Goal: Find specific page/section: Find specific page/section

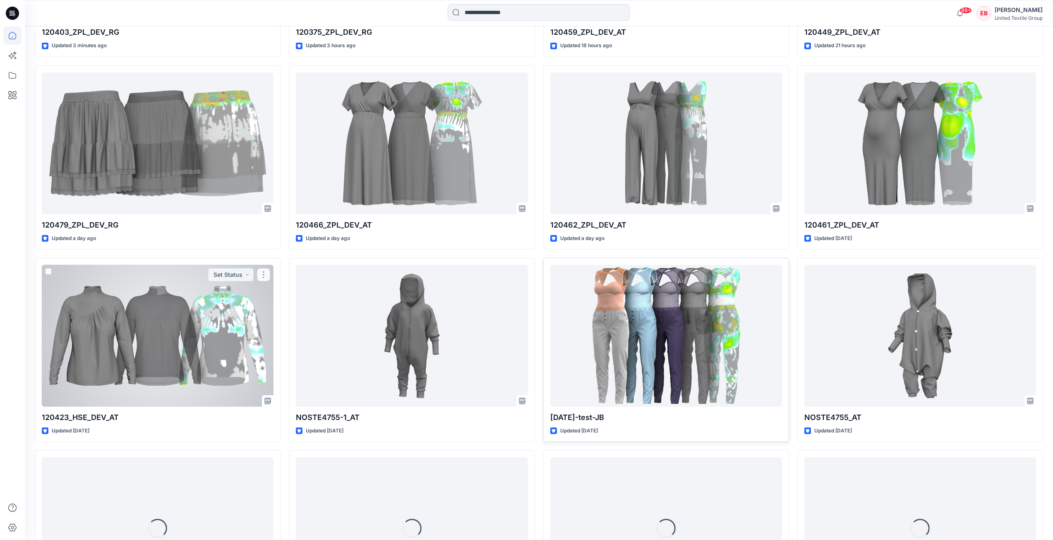
scroll to position [543, 0]
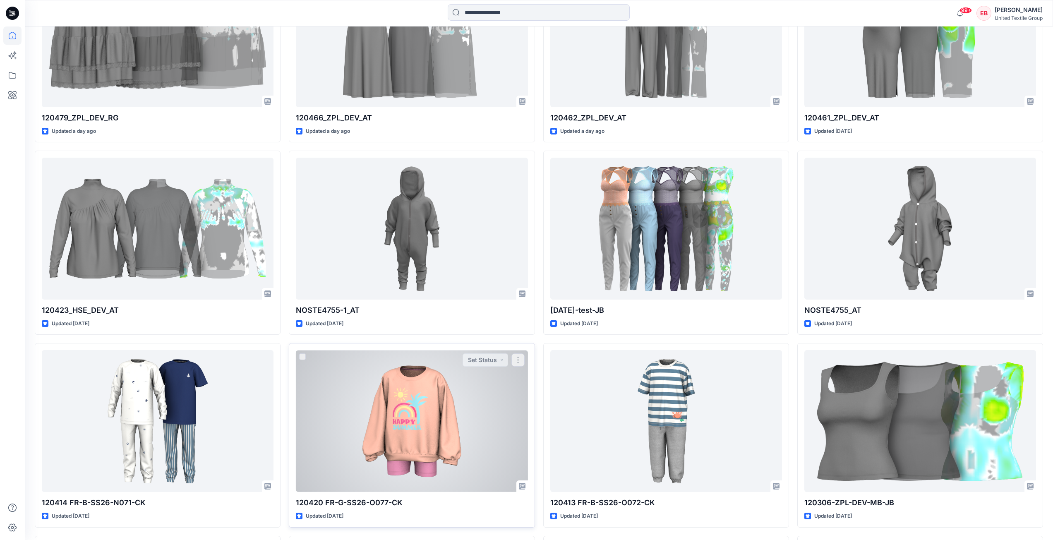
click at [458, 403] on div at bounding box center [412, 421] width 232 height 142
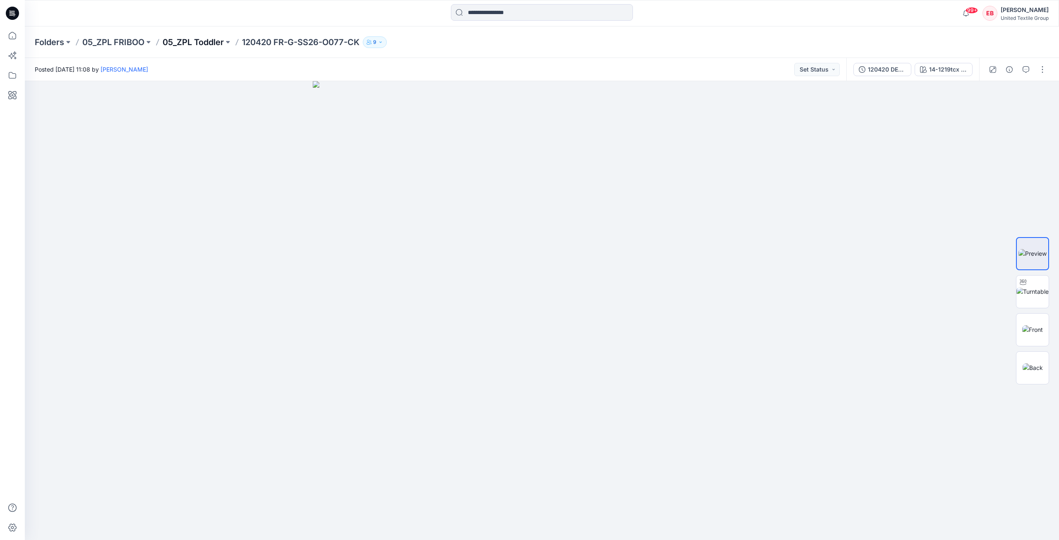
click at [192, 41] on p "05_ZPL Toddler" at bounding box center [193, 42] width 61 height 12
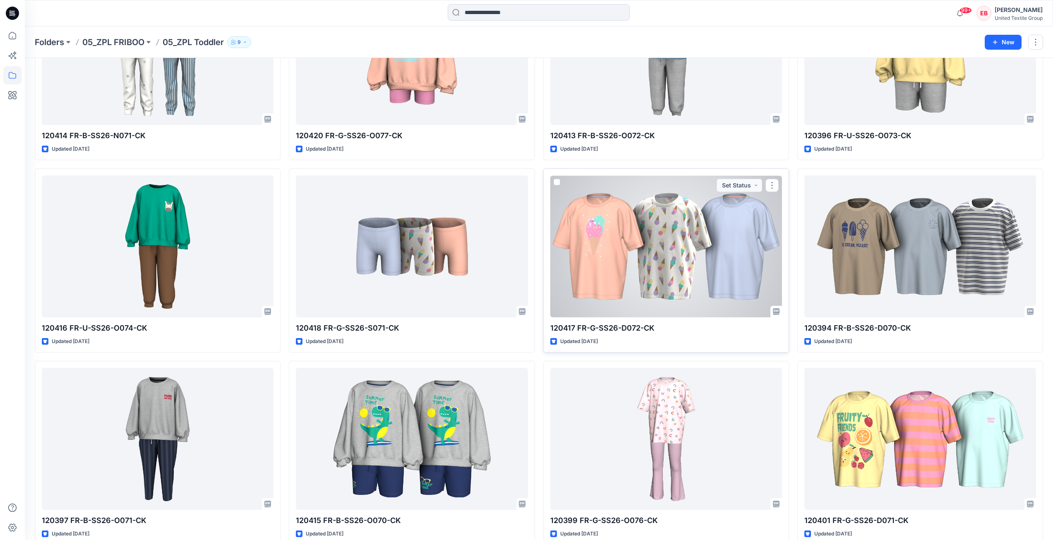
scroll to position [162, 0]
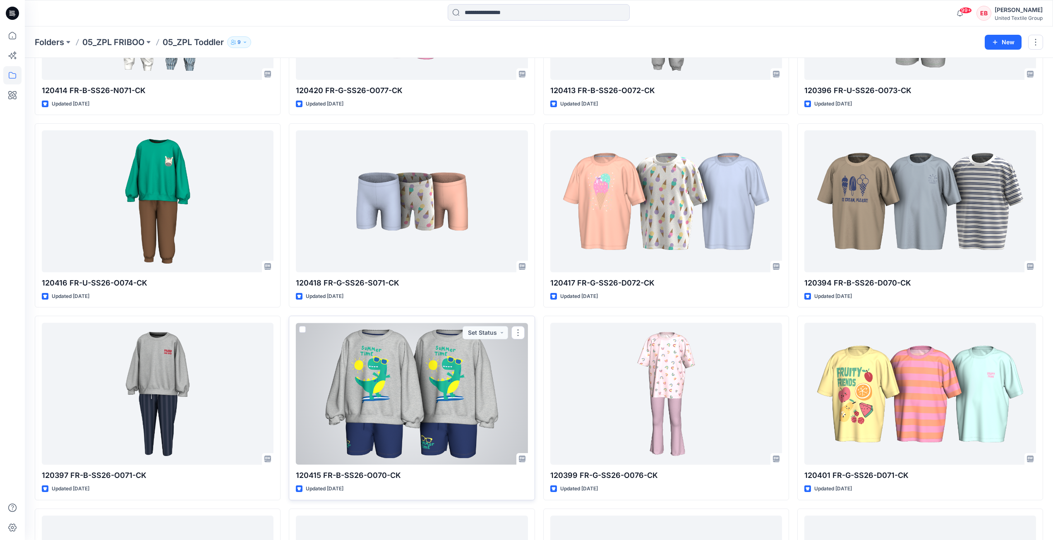
click at [473, 361] on div at bounding box center [412, 394] width 232 height 142
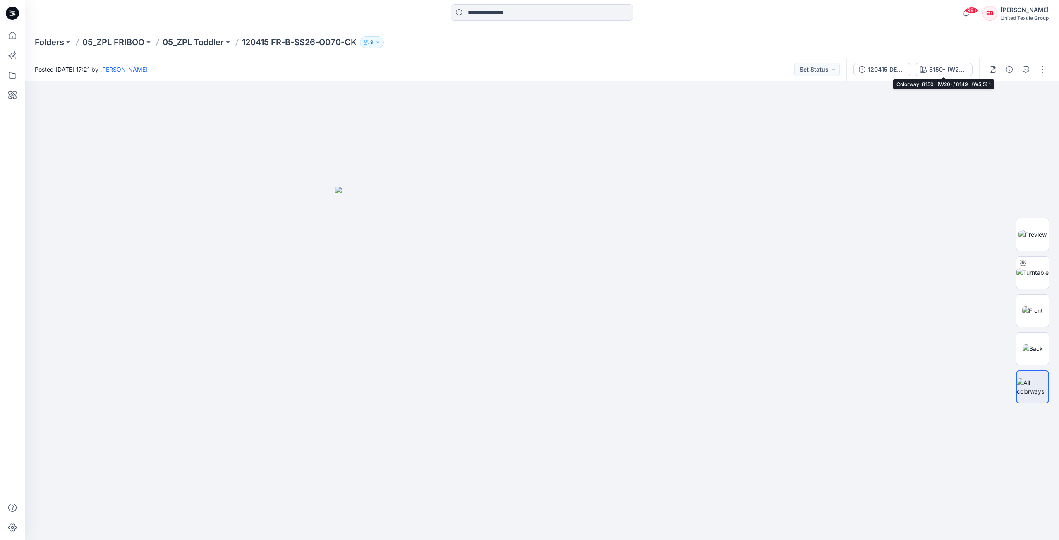
click at [939, 75] on button "8150- (W20) / 8149- (W5,5) 1" at bounding box center [944, 69] width 58 height 13
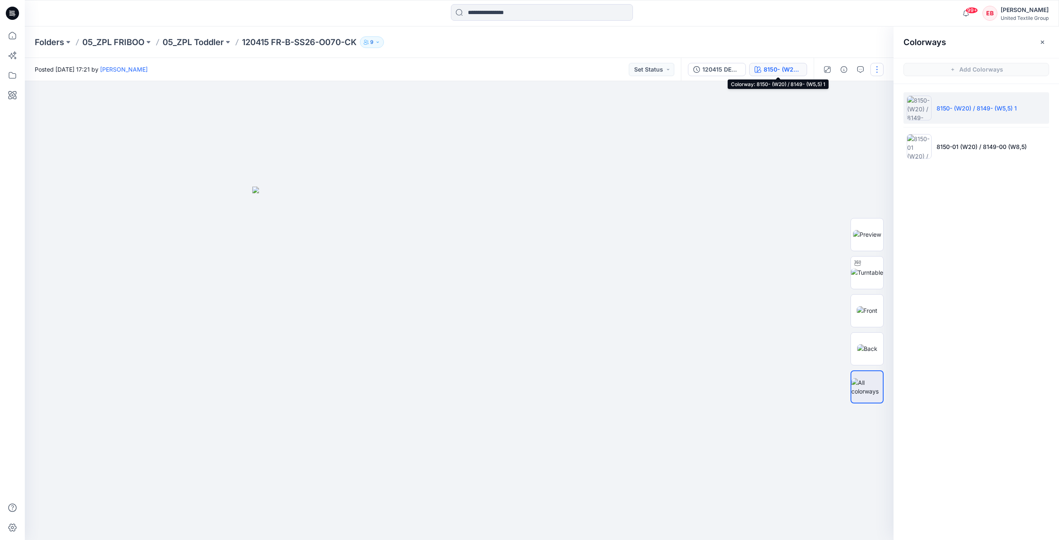
click at [873, 74] on button "button" at bounding box center [877, 69] width 13 height 13
click at [842, 135] on button "Edit" at bounding box center [842, 130] width 76 height 15
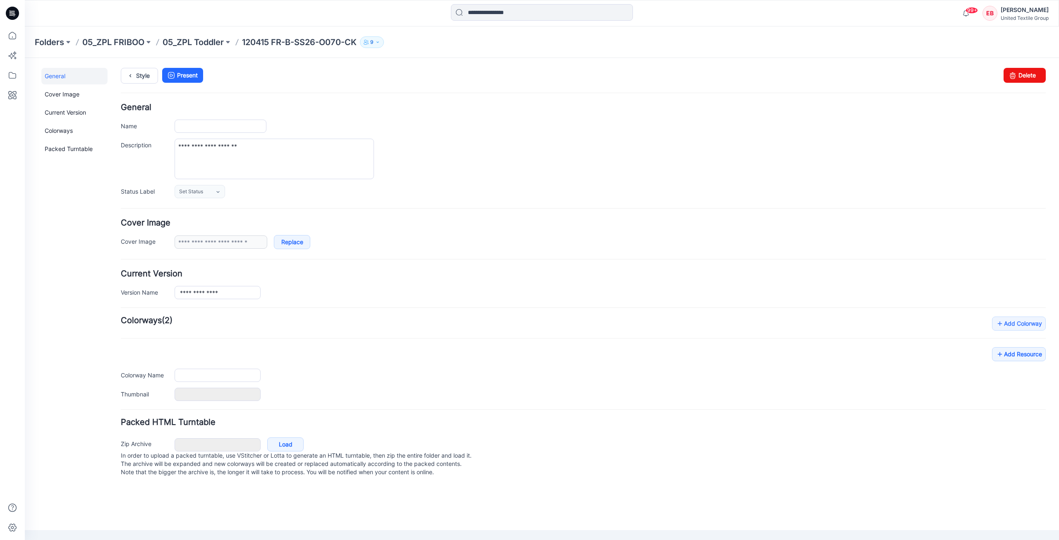
type input "**********"
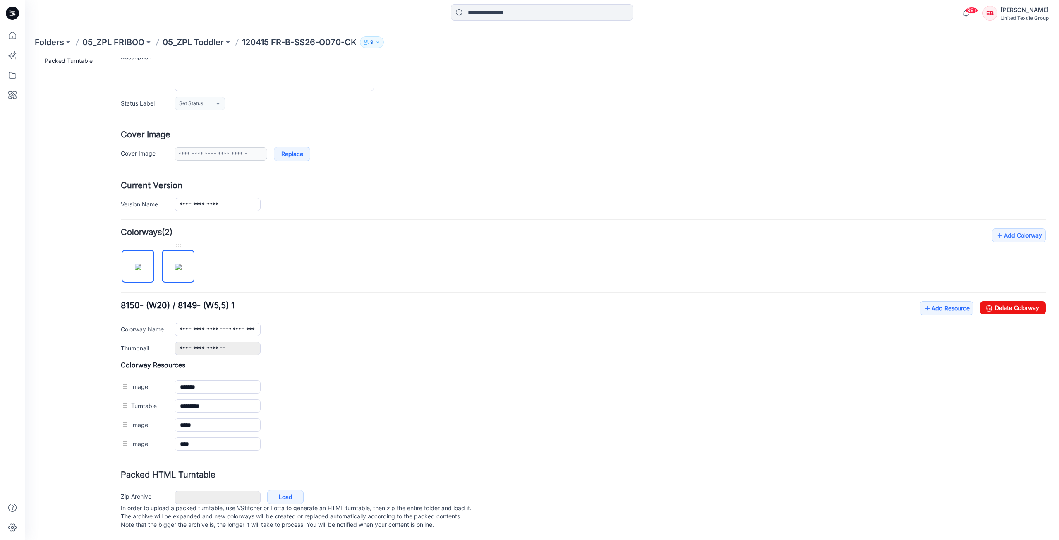
scroll to position [96, 0]
click at [182, 264] on img at bounding box center [178, 267] width 7 height 7
click at [1010, 301] on link "Delete Colorway" at bounding box center [1013, 307] width 66 height 13
type input "**********"
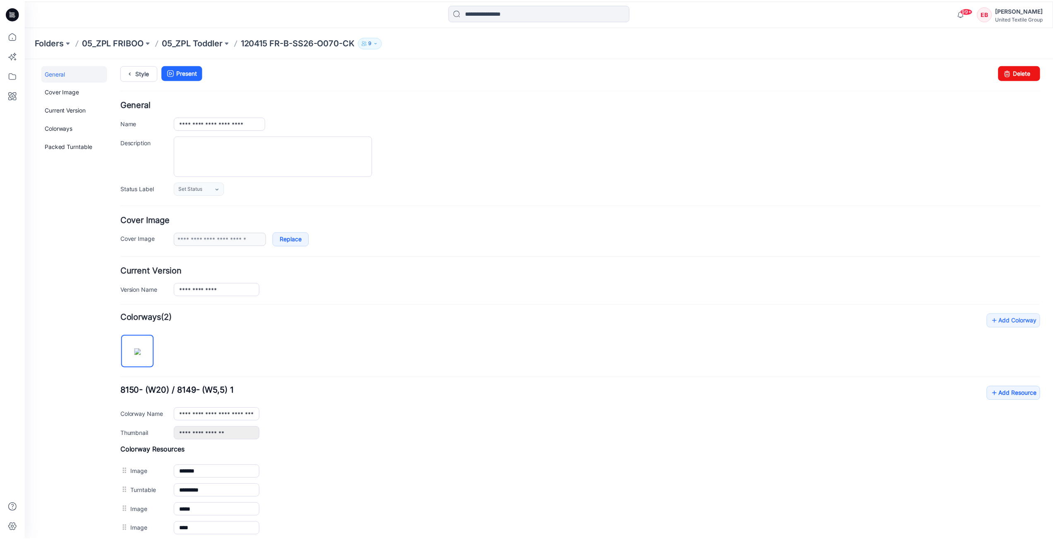
scroll to position [0, 0]
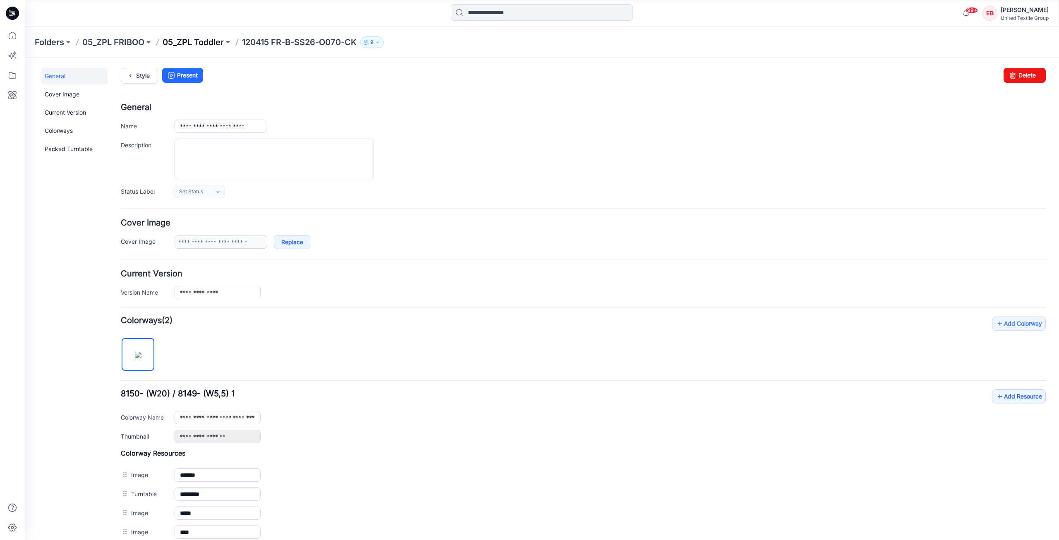
click at [185, 39] on p "05_ZPL Toddler" at bounding box center [193, 42] width 61 height 12
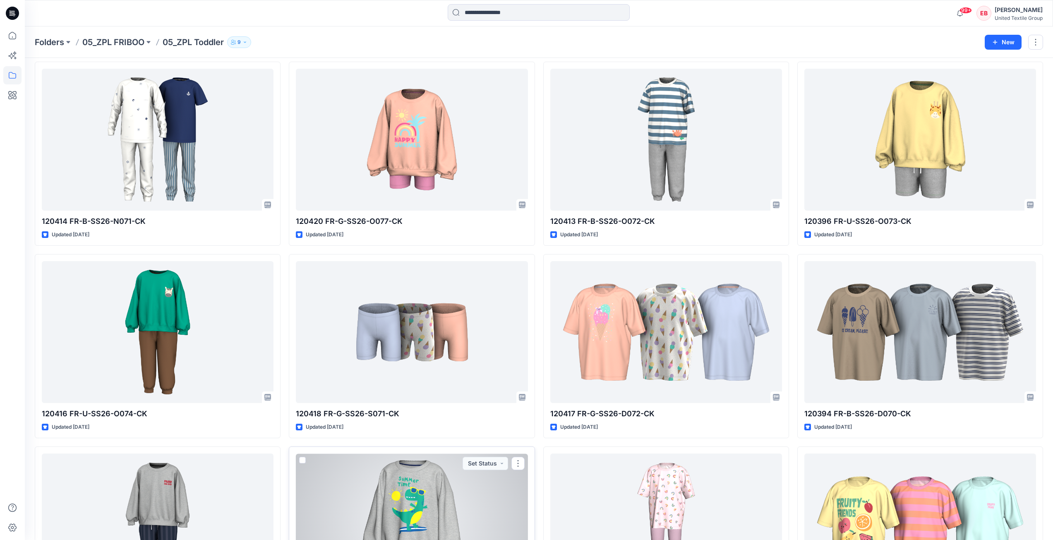
scroll to position [83, 0]
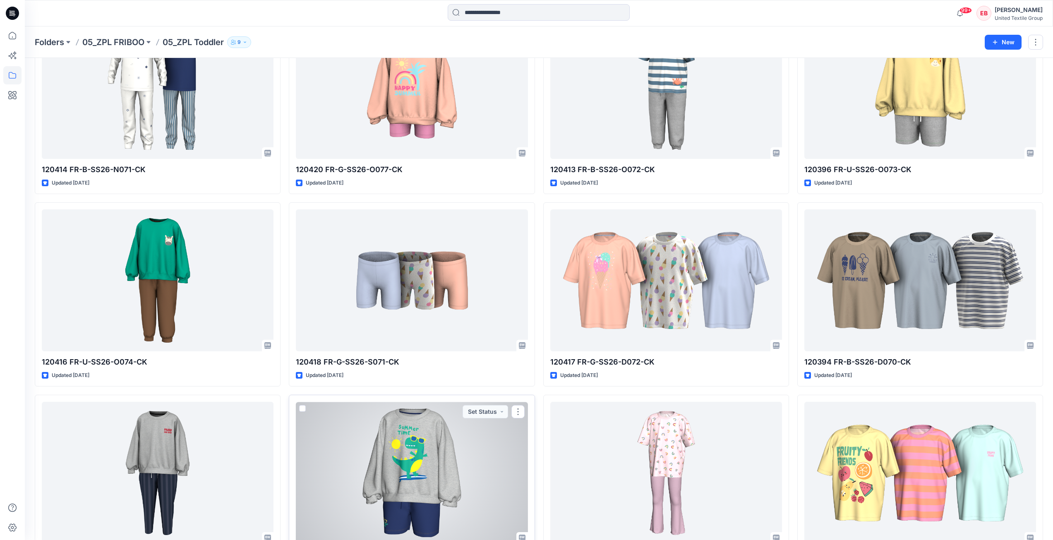
click at [396, 468] on div at bounding box center [412, 473] width 232 height 142
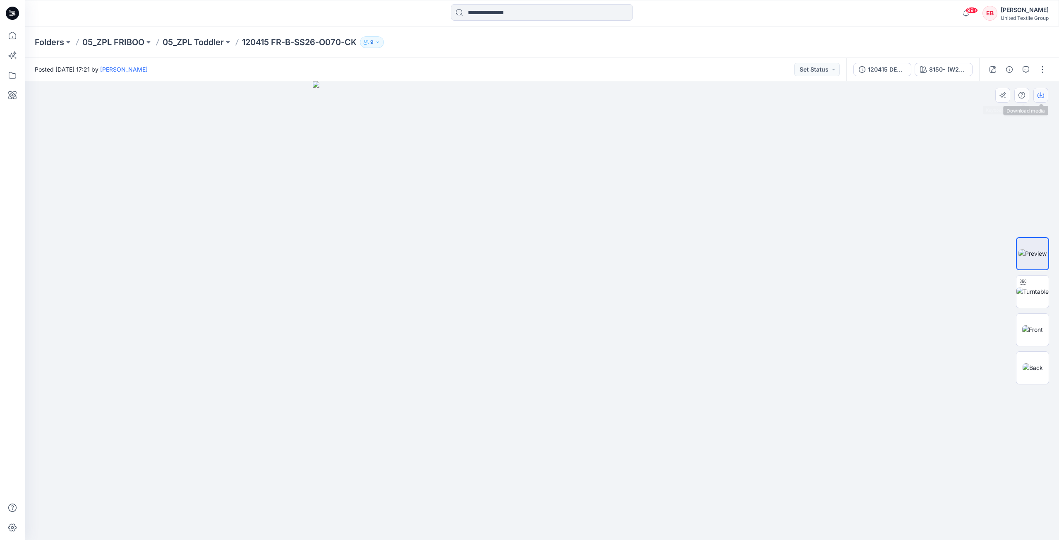
click at [1041, 91] on button "button" at bounding box center [1041, 95] width 15 height 15
click at [205, 41] on p "05_ZPL Toddler" at bounding box center [193, 42] width 61 height 12
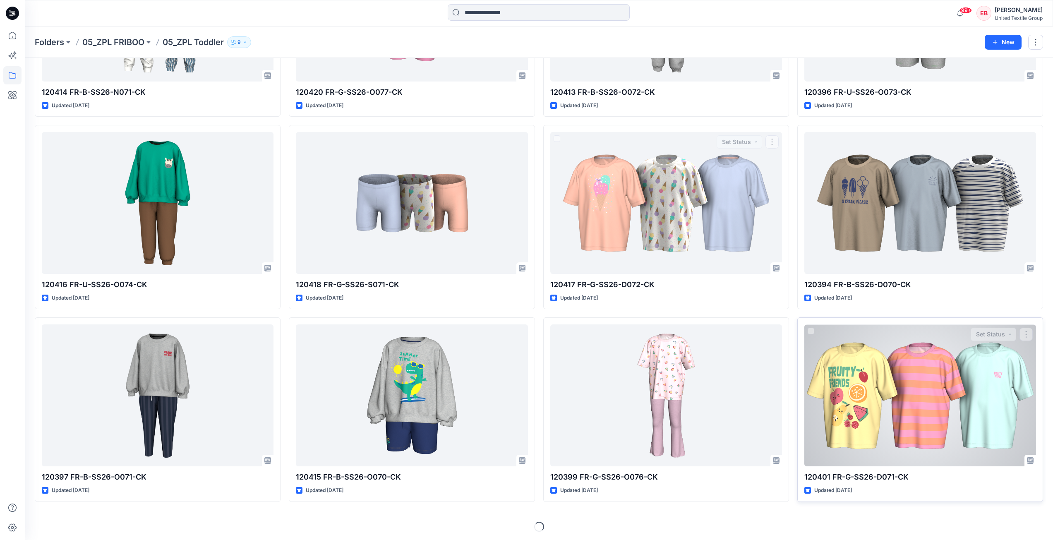
scroll to position [162, 0]
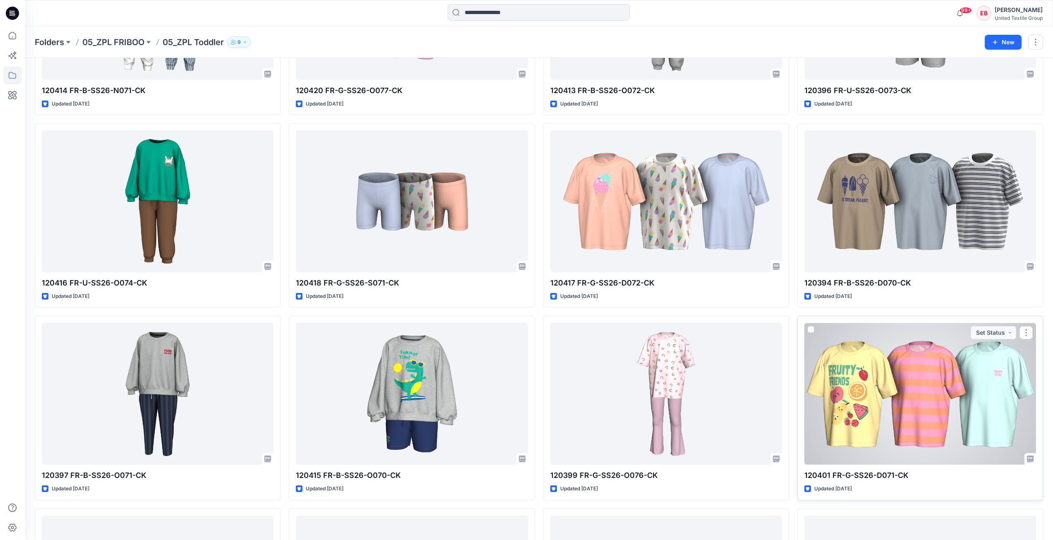
click at [935, 346] on div at bounding box center [920, 394] width 232 height 142
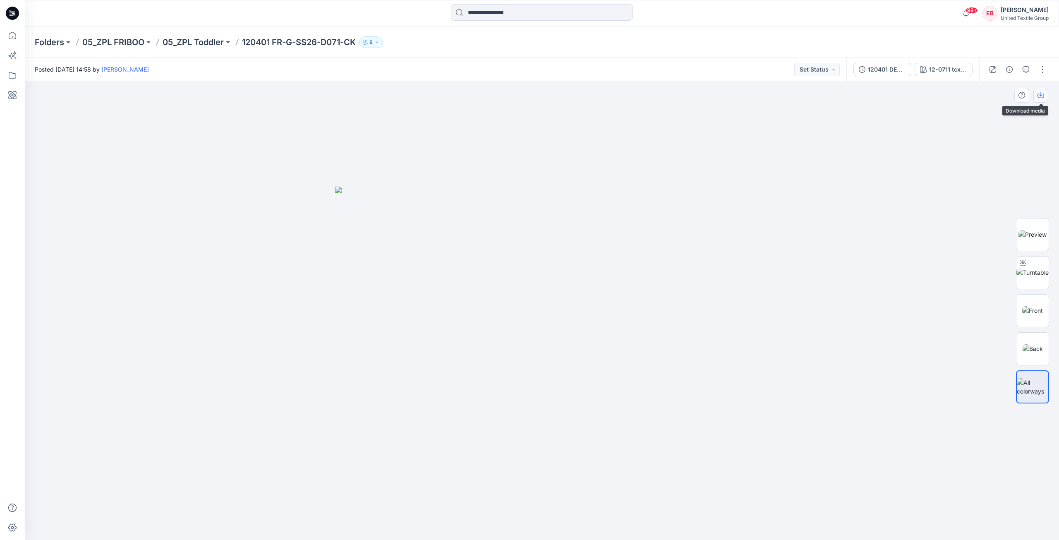
click at [1040, 93] on icon "button" at bounding box center [1041, 95] width 7 height 7
click at [190, 39] on p "05_ZPL Toddler" at bounding box center [193, 42] width 61 height 12
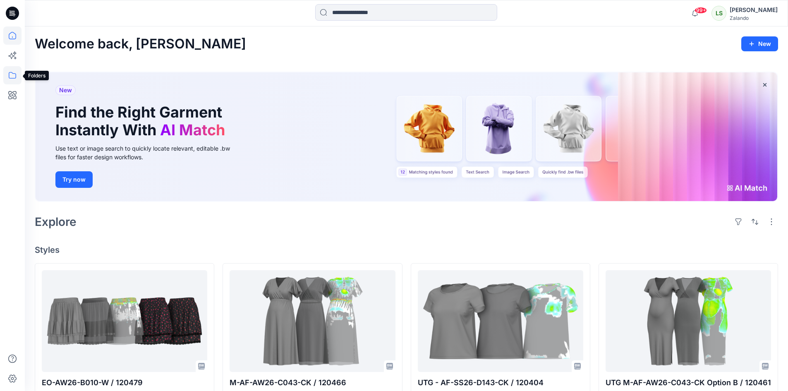
click at [18, 79] on icon at bounding box center [12, 75] width 18 height 18
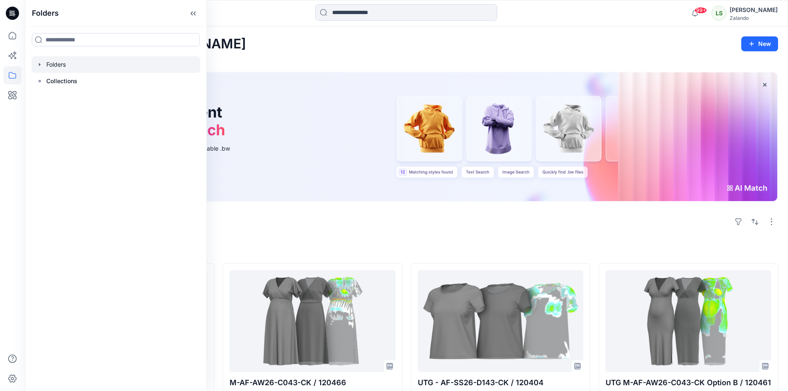
click at [43, 69] on div at bounding box center [115, 64] width 169 height 17
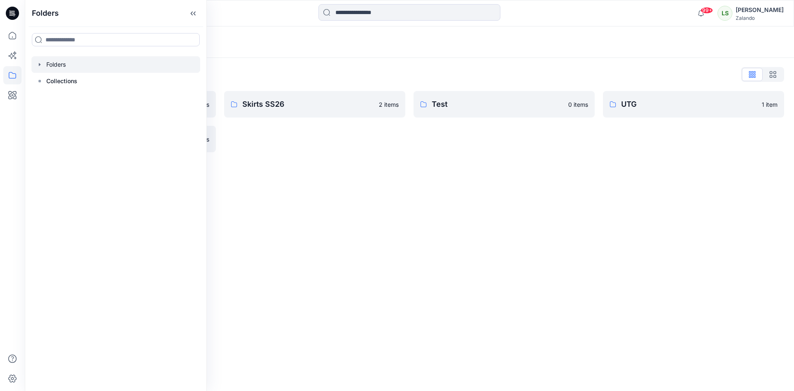
click at [412, 177] on div "Folders Folders List Sara Koustrup's Personal Zone 0 items UTG Kids 0 items Ski…" at bounding box center [410, 208] width 770 height 365
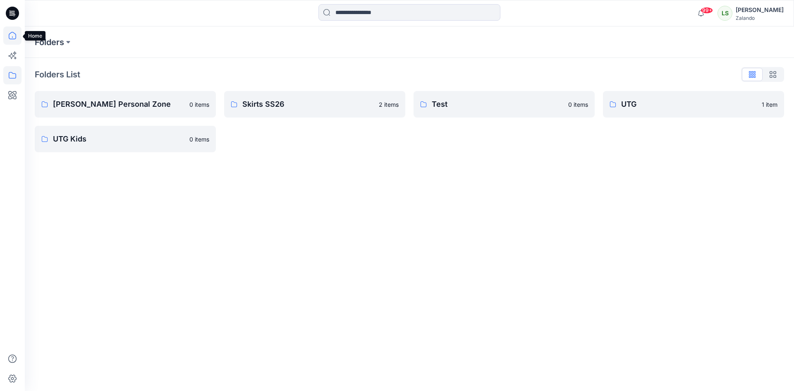
click at [10, 36] on icon at bounding box center [12, 35] width 18 height 18
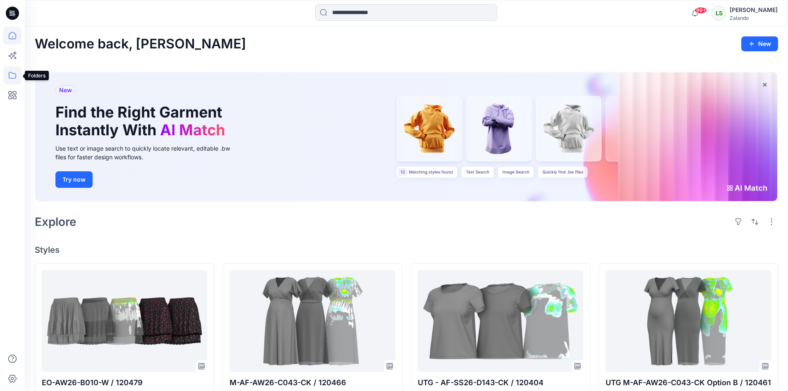
click at [9, 74] on icon at bounding box center [12, 75] width 18 height 18
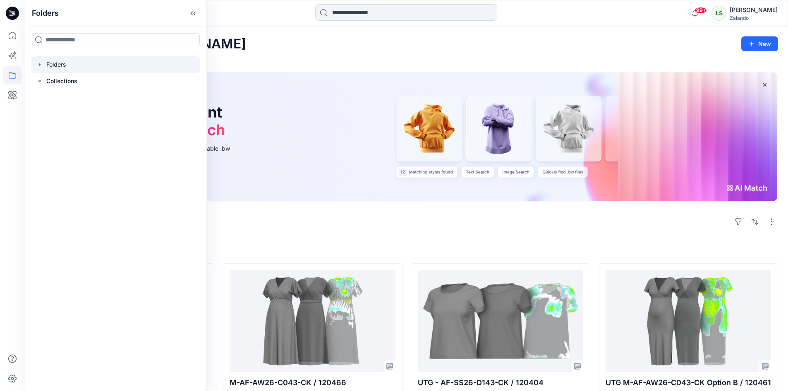
click at [40, 67] on icon "button" at bounding box center [39, 64] width 7 height 7
click at [53, 66] on div at bounding box center [115, 64] width 169 height 17
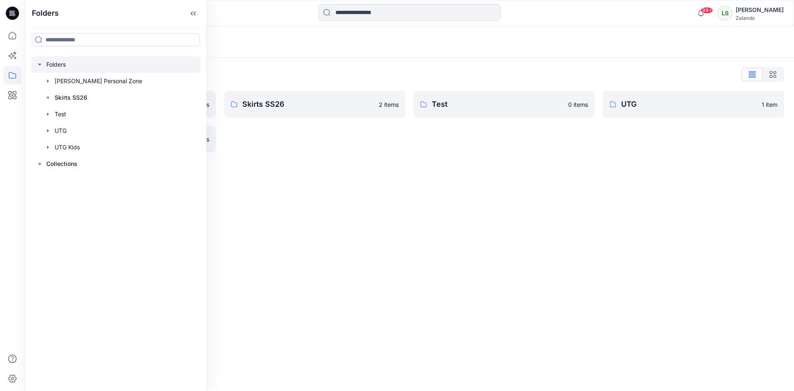
click at [339, 70] on div "Folders List" at bounding box center [410, 74] width 750 height 13
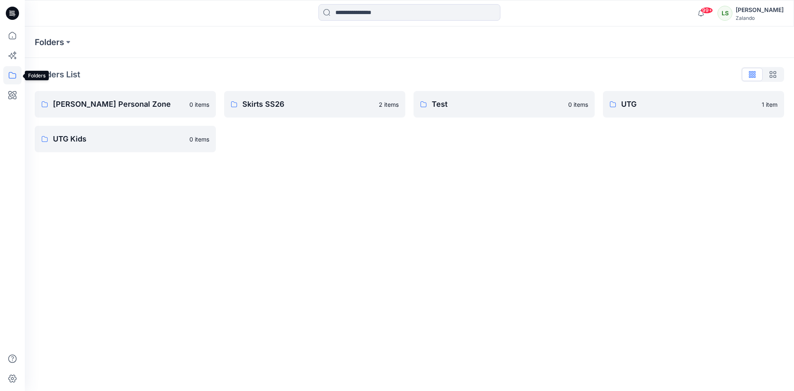
click at [10, 72] on icon at bounding box center [12, 75] width 18 height 18
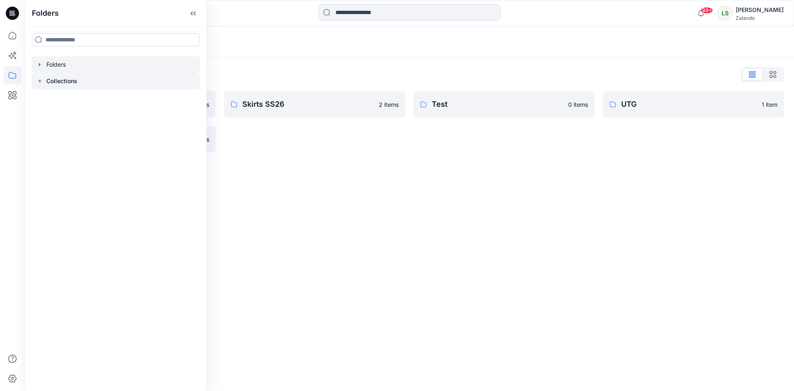
click at [40, 79] on icon at bounding box center [39, 81] width 7 height 7
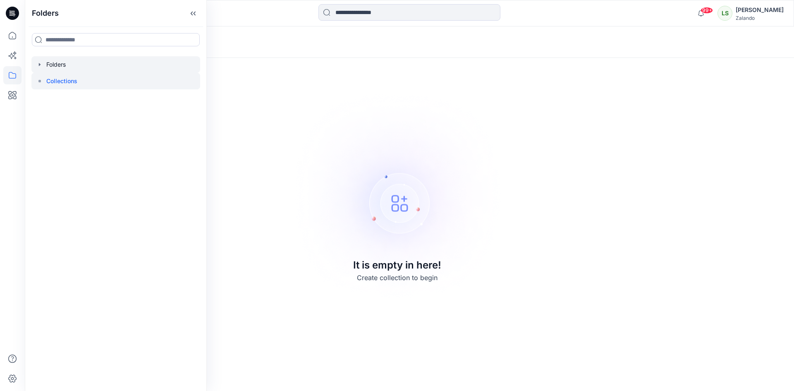
click at [78, 67] on div at bounding box center [115, 64] width 169 height 17
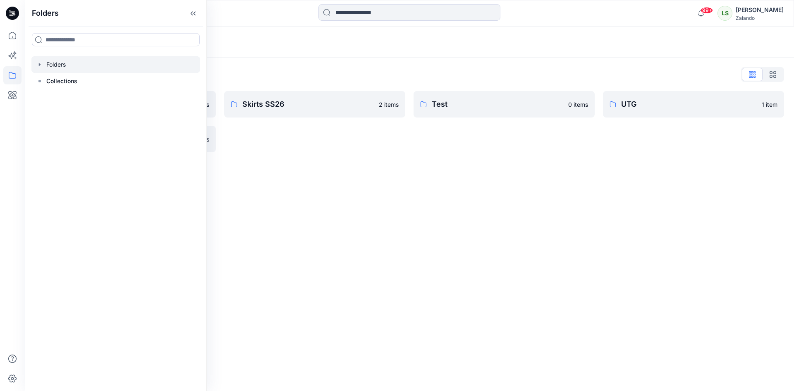
click at [460, 176] on div "Folders Folders List Sara Koustrup's Personal Zone 0 items UTG Kids 0 items Ski…" at bounding box center [410, 208] width 770 height 365
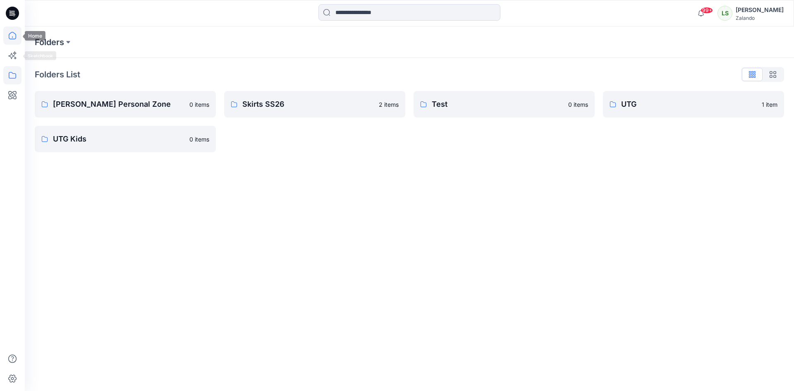
click at [16, 38] on icon at bounding box center [12, 35] width 18 height 18
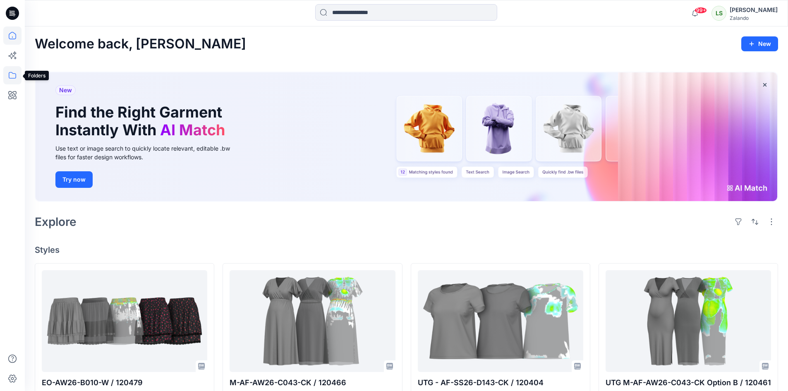
click at [15, 80] on icon at bounding box center [12, 75] width 18 height 18
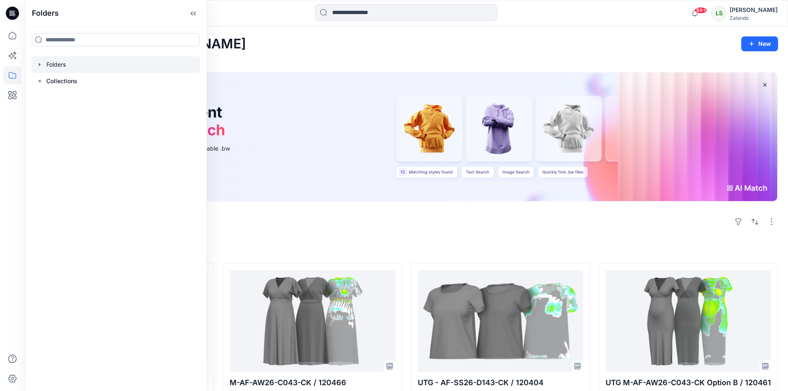
click at [36, 64] on div at bounding box center [115, 64] width 169 height 17
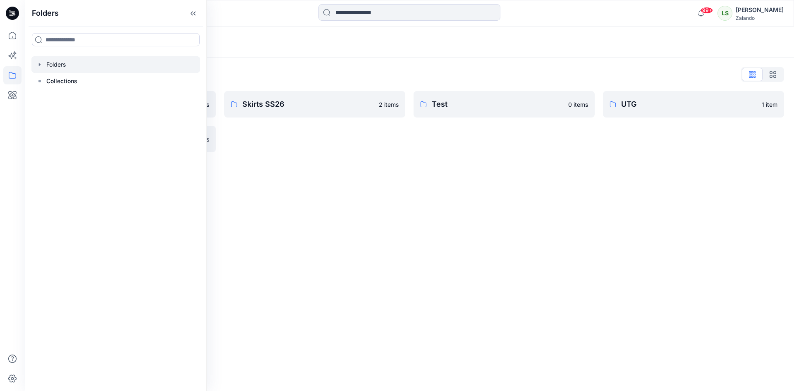
click at [414, 60] on div "Folders List Sara Koustrup's Personal Zone 0 items UTG Kids 0 items Skirts SS26…" at bounding box center [410, 110] width 770 height 104
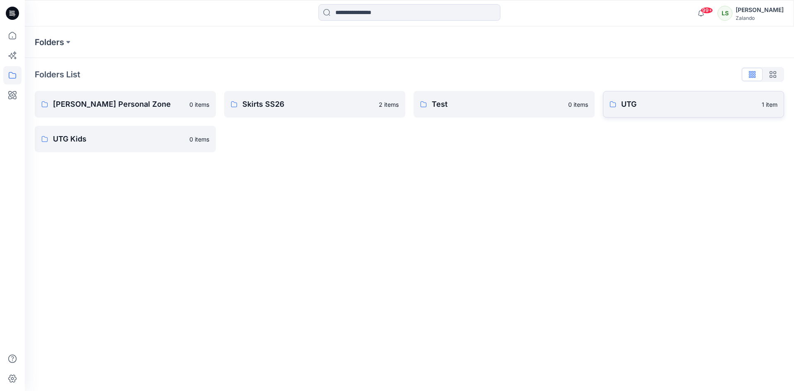
click at [640, 102] on p "UTG" at bounding box center [689, 104] width 136 height 12
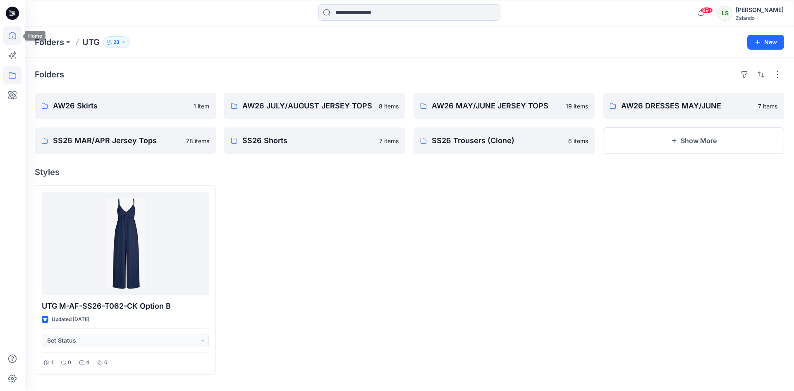
click at [19, 38] on icon at bounding box center [12, 35] width 18 height 18
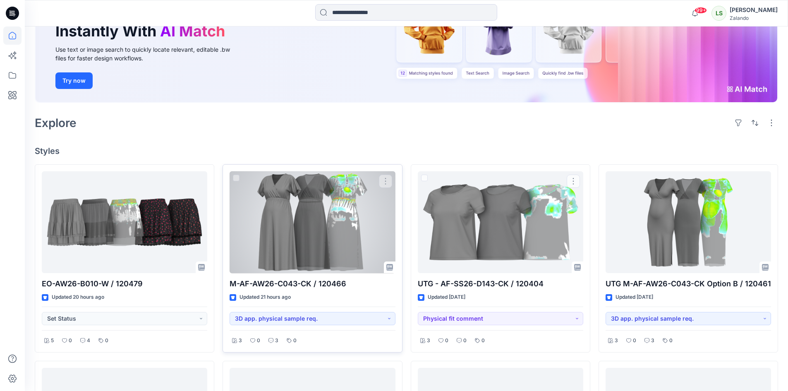
scroll to position [83, 0]
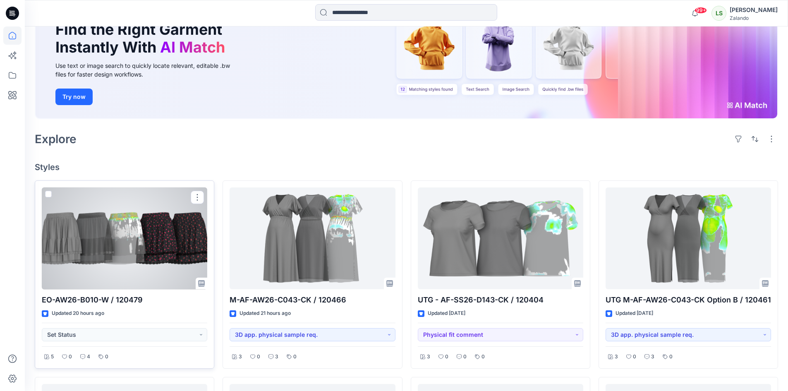
click at [108, 216] on div at bounding box center [124, 238] width 165 height 102
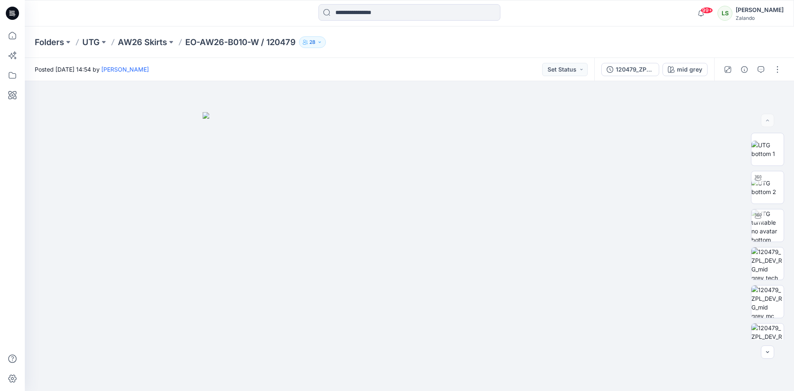
click at [322, 41] on icon "button" at bounding box center [319, 42] width 5 height 5
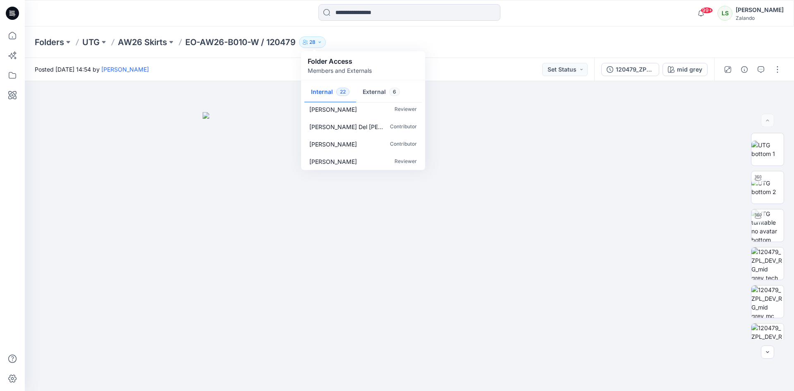
scroll to position [320, 0]
click at [386, 89] on button "External 6" at bounding box center [381, 92] width 50 height 21
click at [332, 89] on button "Internal 22" at bounding box center [331, 92] width 52 height 21
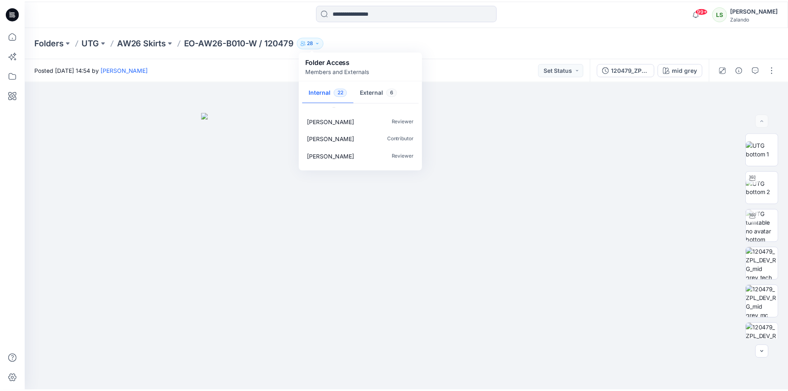
scroll to position [320, 0]
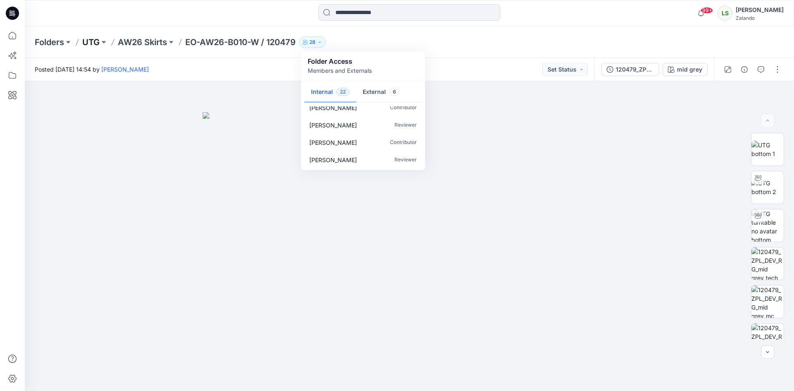
click at [97, 41] on p "UTG" at bounding box center [90, 42] width 17 height 12
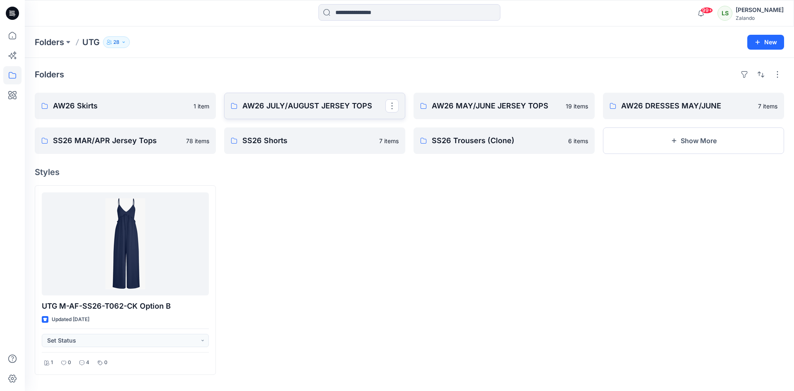
click at [340, 104] on p "AW26 JULY/AUGUST JERSEY TOPS" at bounding box center [313, 106] width 143 height 12
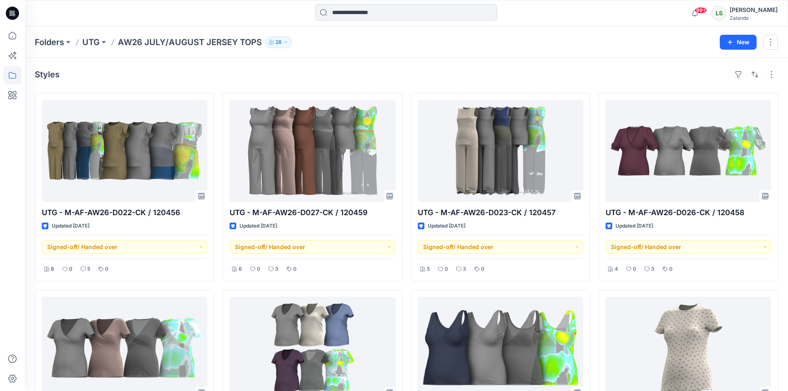
click at [288, 43] on icon "button" at bounding box center [285, 42] width 5 height 5
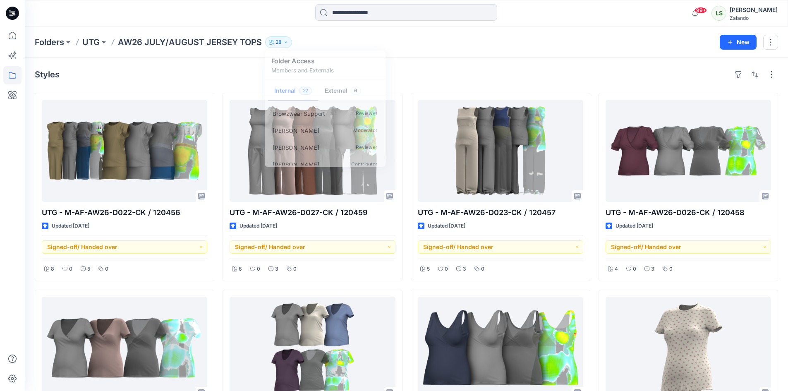
click at [578, 48] on div "Folders UTG AW26 JULY/AUGUST JERSEY TOPS 28 Folder Access Members and Externals…" at bounding box center [374, 42] width 679 height 12
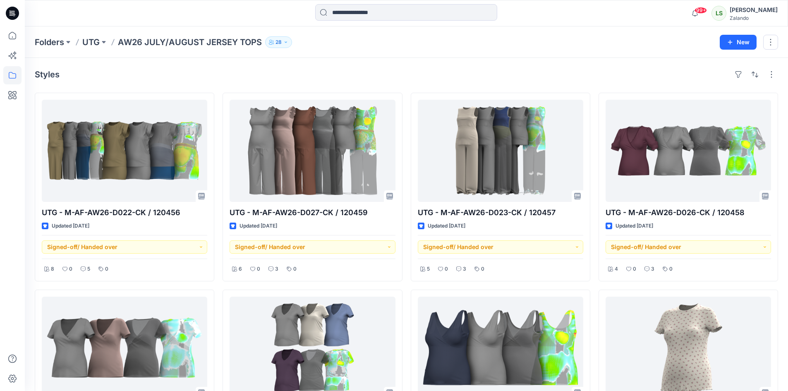
drag, startPoint x: 86, startPoint y: 42, endPoint x: 96, endPoint y: 45, distance: 10.3
click at [87, 42] on p "UTG" at bounding box center [90, 42] width 17 height 12
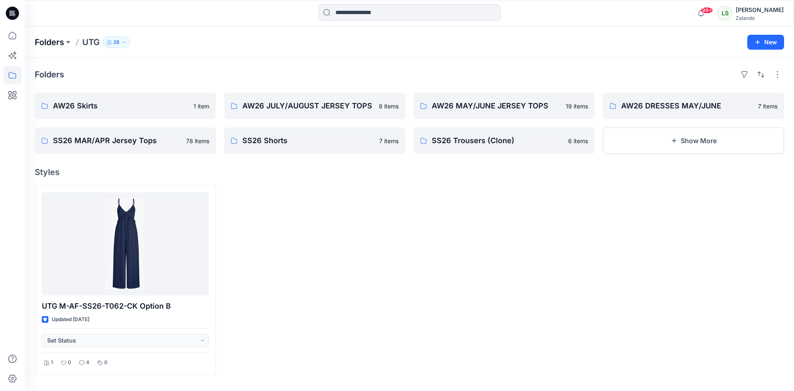
click at [58, 41] on p "Folders" at bounding box center [49, 42] width 29 height 12
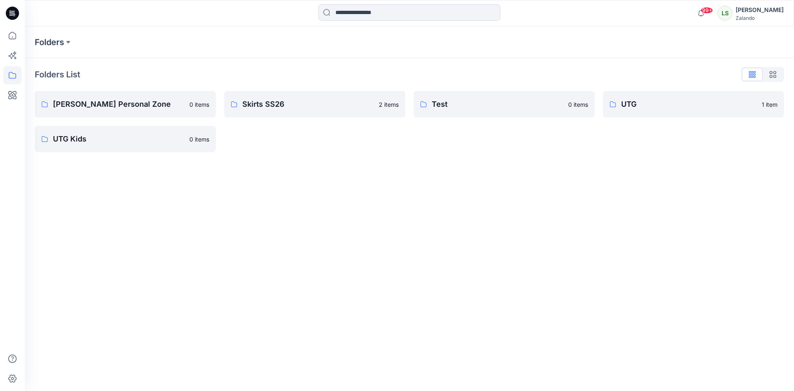
click at [730, 12] on div "LS" at bounding box center [725, 13] width 15 height 15
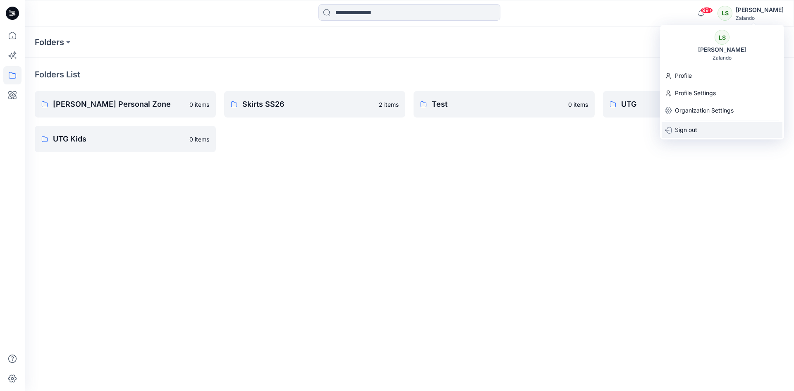
click at [700, 129] on div "Sign out" at bounding box center [722, 130] width 121 height 16
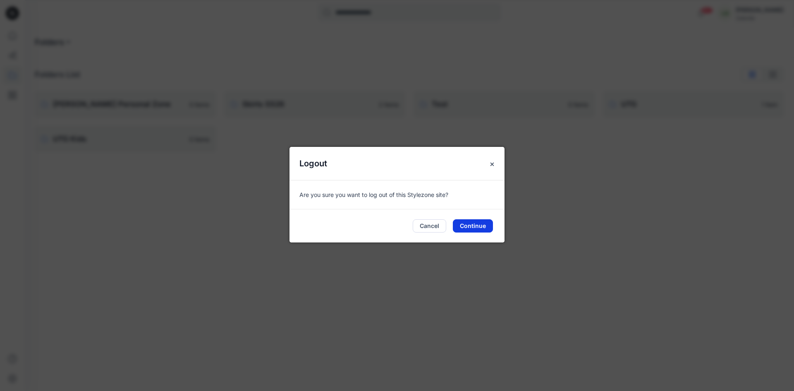
click at [474, 230] on button "Continue" at bounding box center [473, 225] width 40 height 13
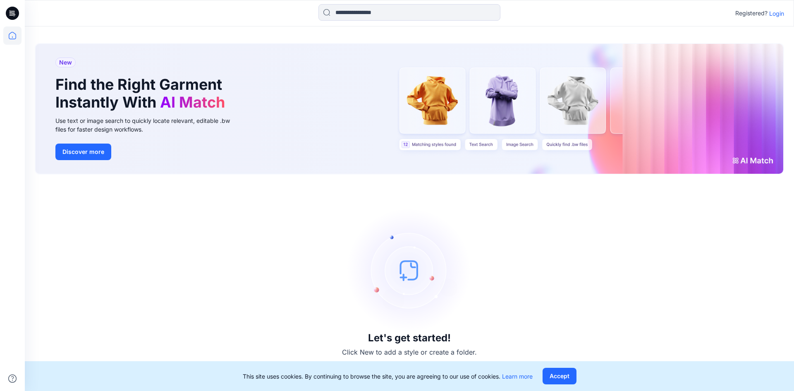
click at [778, 10] on p "Login" at bounding box center [777, 13] width 15 height 9
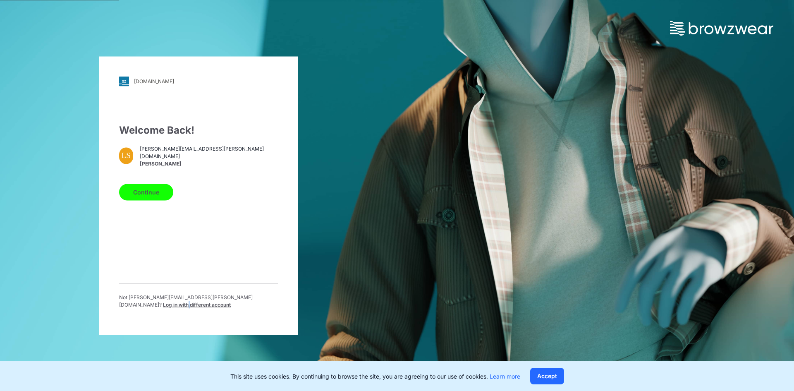
click at [212, 302] on span "Log in with different account" at bounding box center [197, 304] width 68 height 6
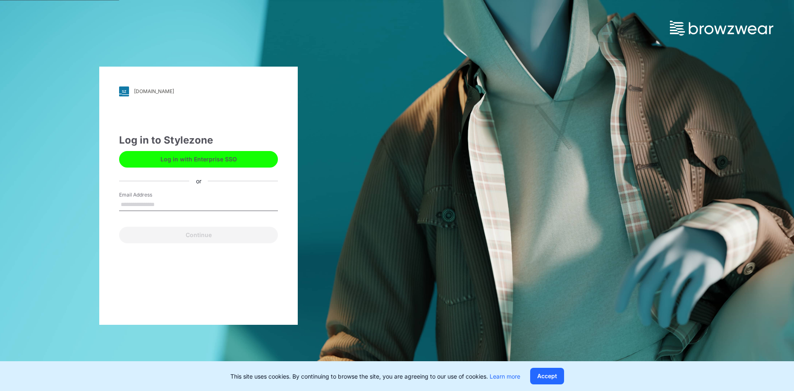
click at [156, 202] on input "Email Address" at bounding box center [198, 205] width 159 height 12
type input "**********"
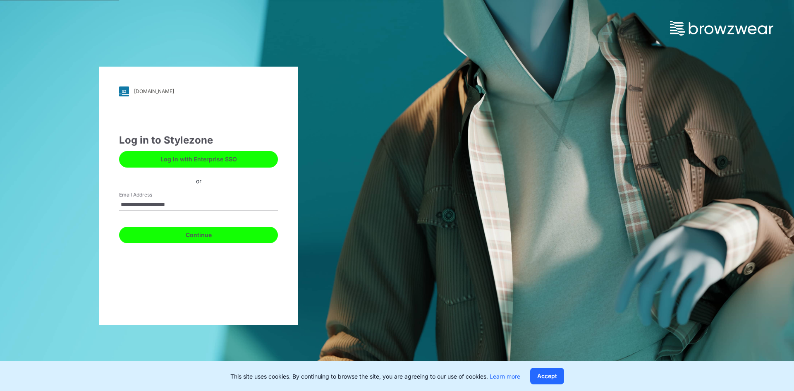
click at [170, 236] on button "Continue" at bounding box center [198, 235] width 159 height 17
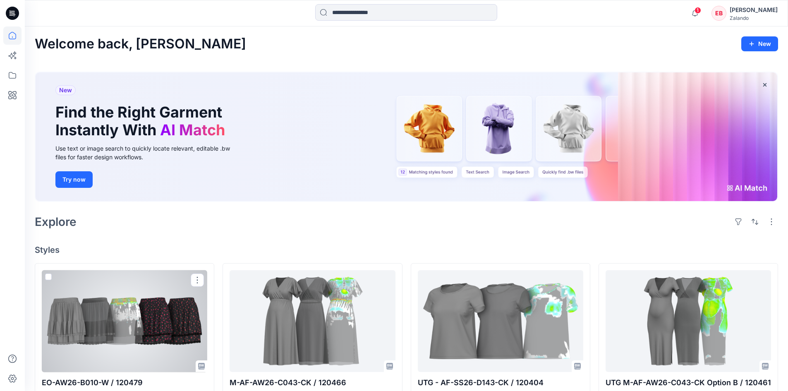
click at [154, 312] on div at bounding box center [124, 321] width 165 height 102
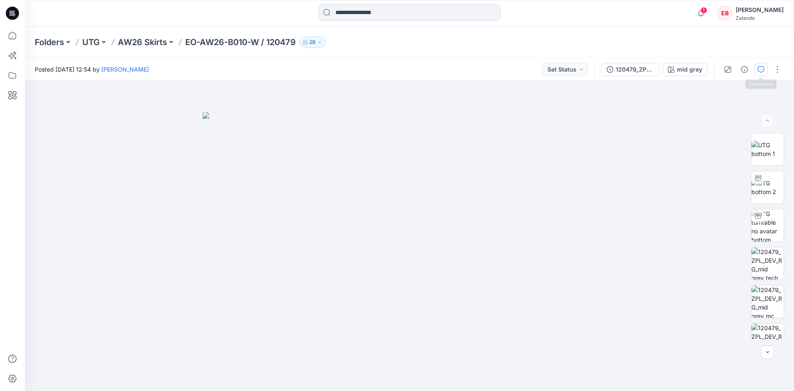
click at [762, 70] on icon "button" at bounding box center [761, 69] width 7 height 7
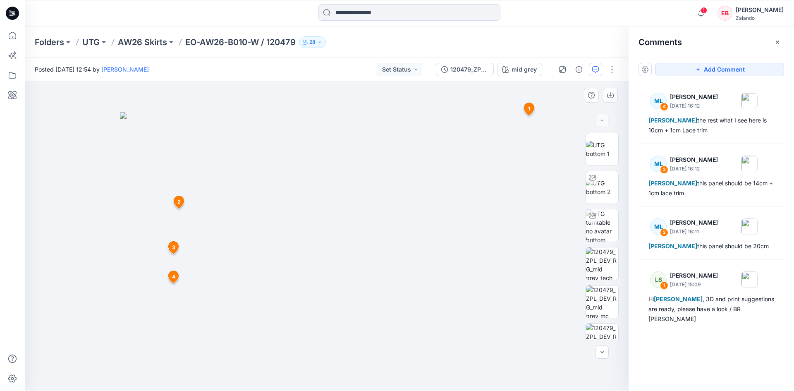
click at [534, 108] on icon at bounding box center [530, 109] width 10 height 12
click at [12, 32] on icon at bounding box center [12, 35] width 18 height 18
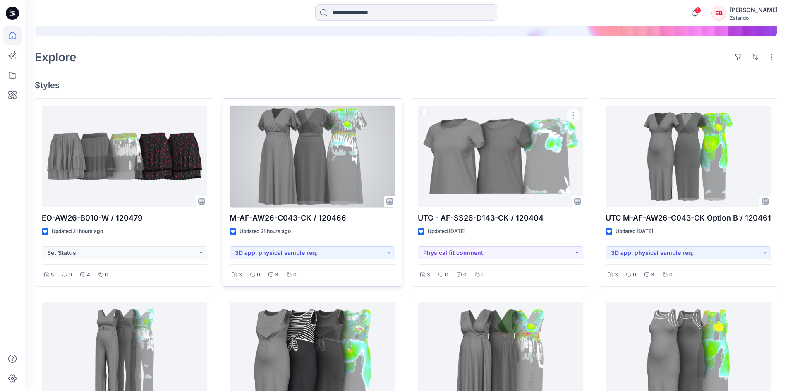
scroll to position [165, 0]
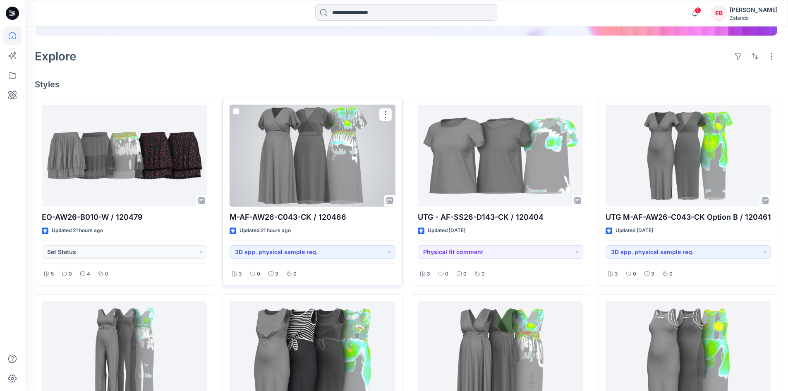
click at [321, 171] on div at bounding box center [312, 156] width 165 height 102
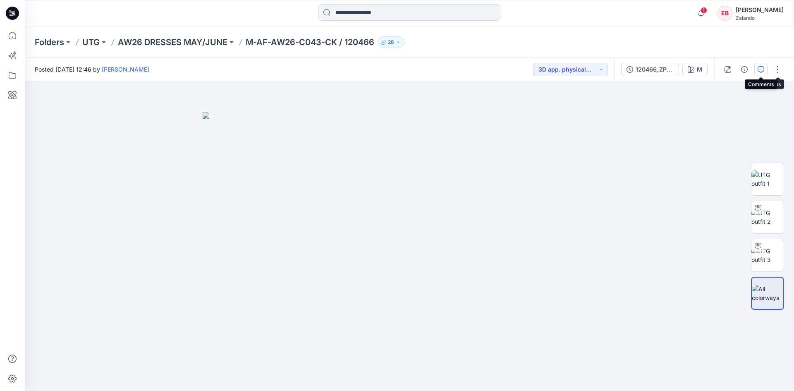
click at [765, 70] on button "button" at bounding box center [761, 69] width 13 height 13
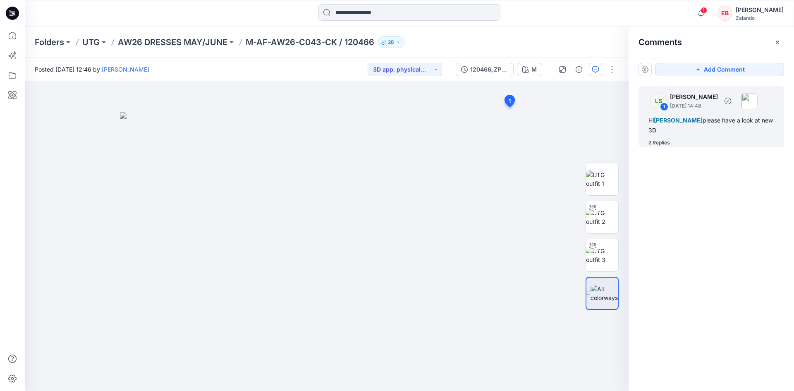
click at [657, 144] on div "2 Replies" at bounding box center [660, 143] width 22 height 8
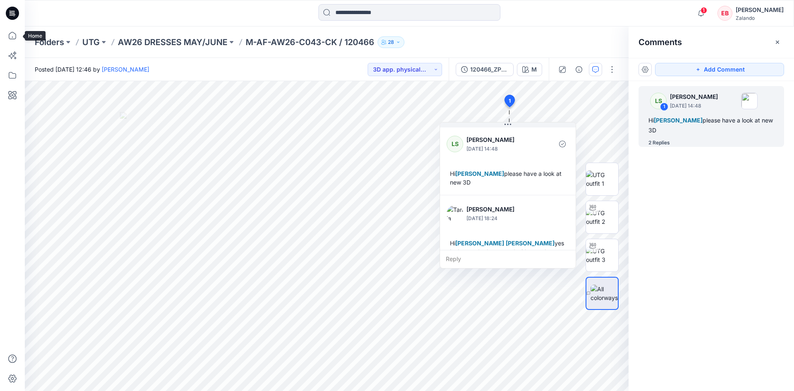
drag, startPoint x: 15, startPoint y: 37, endPoint x: 17, endPoint y: 45, distance: 8.0
click at [16, 37] on icon at bounding box center [12, 35] width 18 height 18
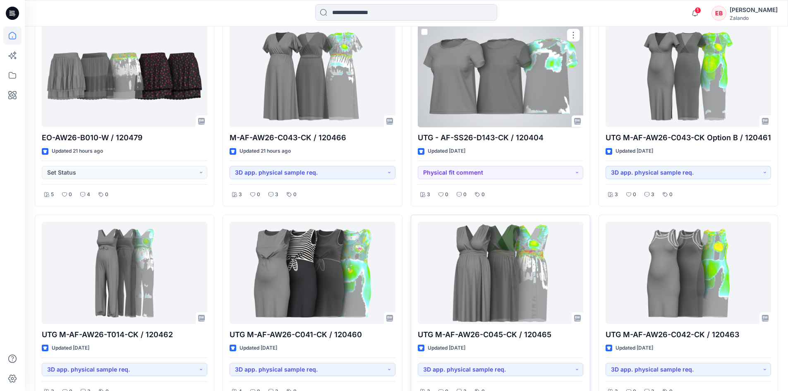
scroll to position [248, 0]
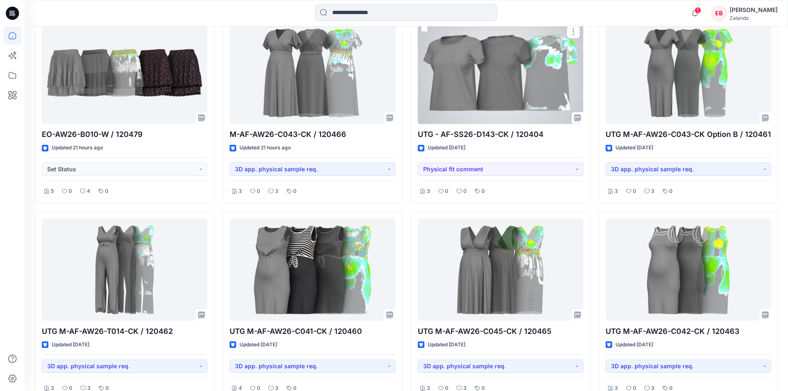
click at [520, 96] on div at bounding box center [500, 73] width 165 height 102
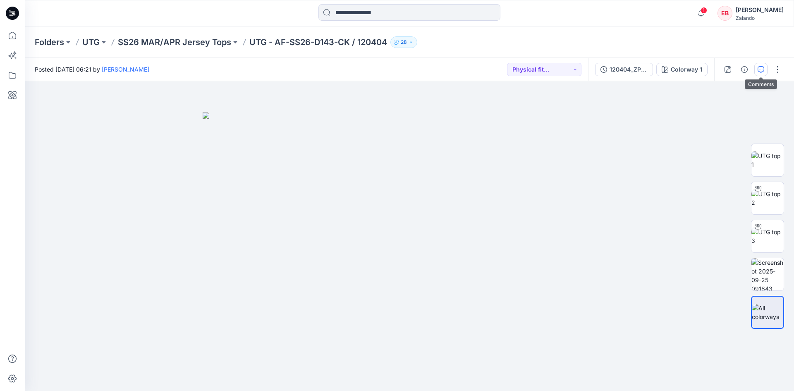
click at [761, 69] on icon "button" at bounding box center [761, 69] width 3 height 0
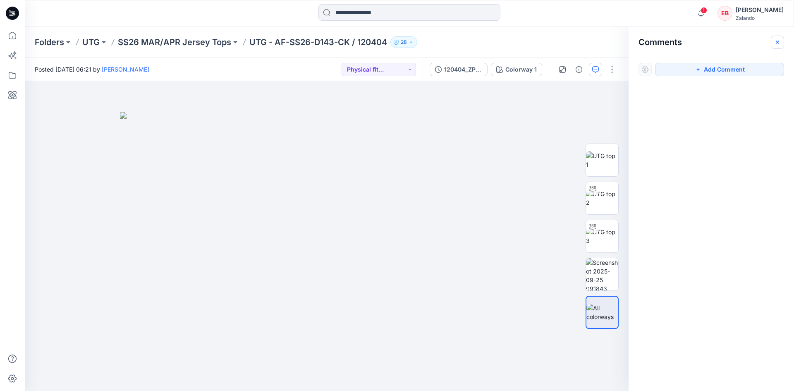
click at [779, 38] on button "button" at bounding box center [777, 42] width 13 height 13
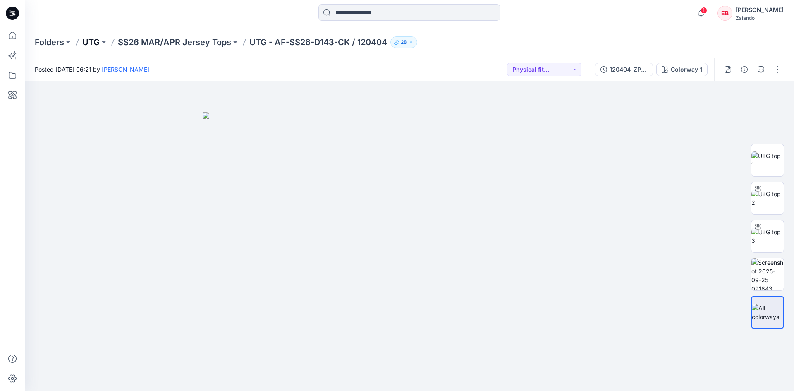
click at [96, 44] on p "UTG" at bounding box center [90, 42] width 17 height 12
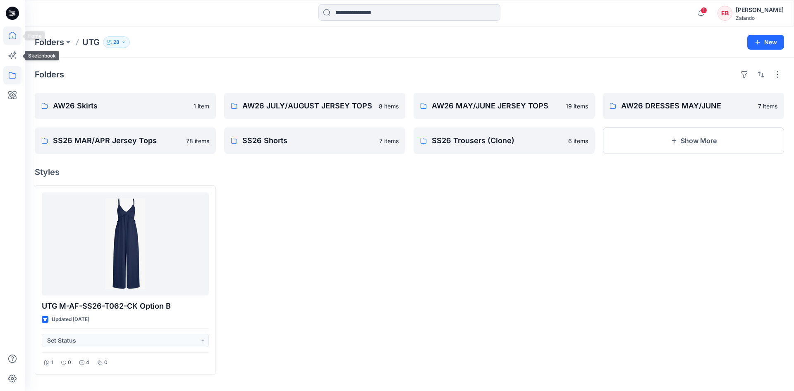
click at [7, 35] on icon at bounding box center [12, 35] width 18 height 18
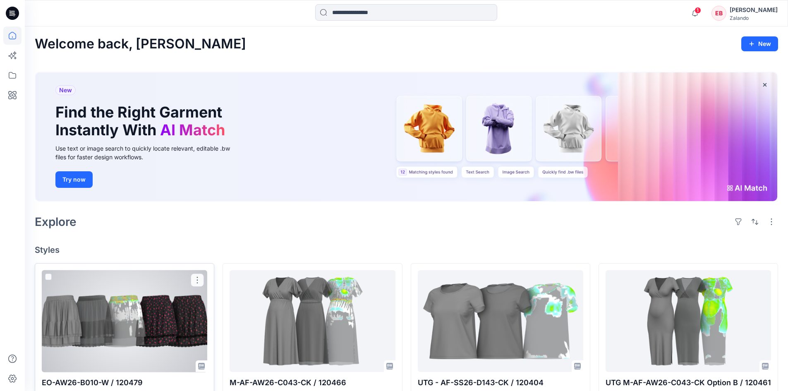
click at [163, 319] on div at bounding box center [124, 321] width 165 height 102
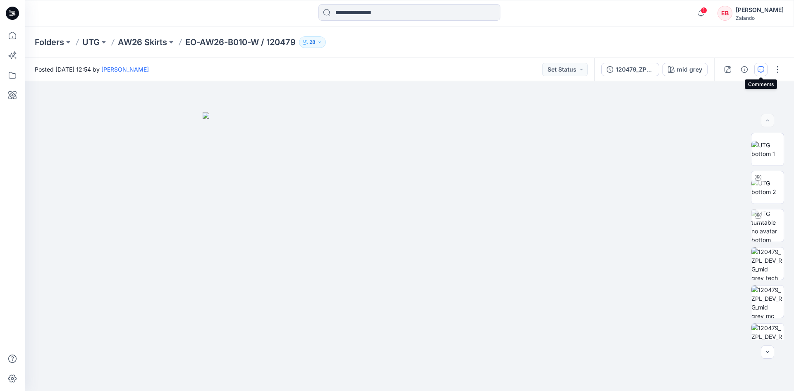
click at [759, 69] on icon "button" at bounding box center [761, 69] width 7 height 7
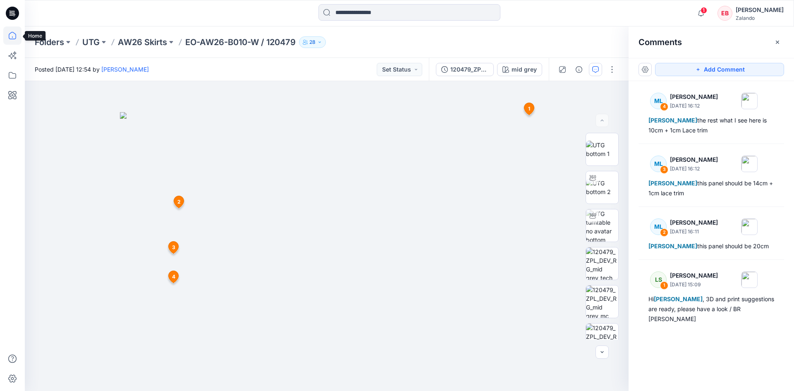
click at [11, 36] on icon at bounding box center [12, 35] width 18 height 18
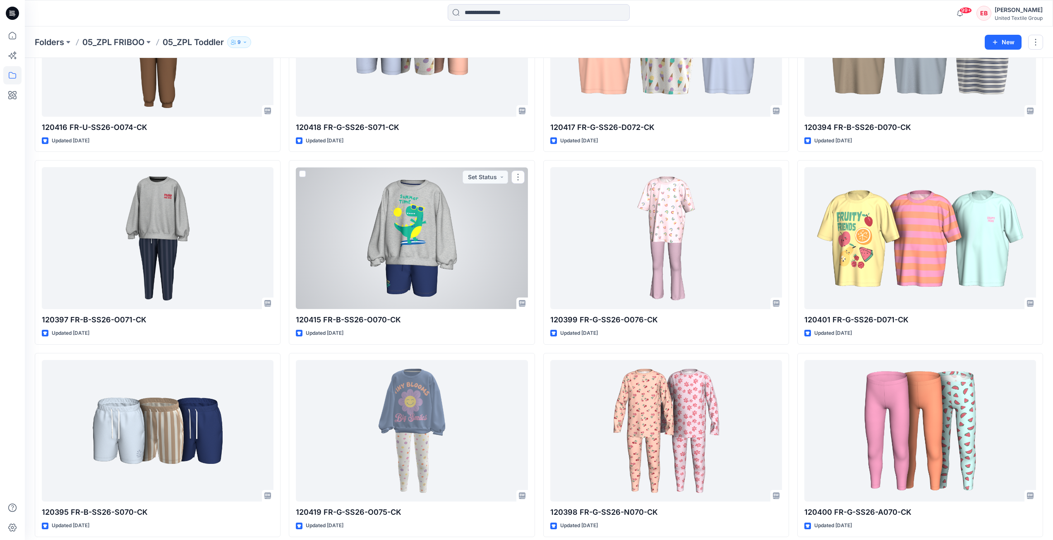
scroll to position [286, 0]
